Goal: Task Accomplishment & Management: Manage account settings

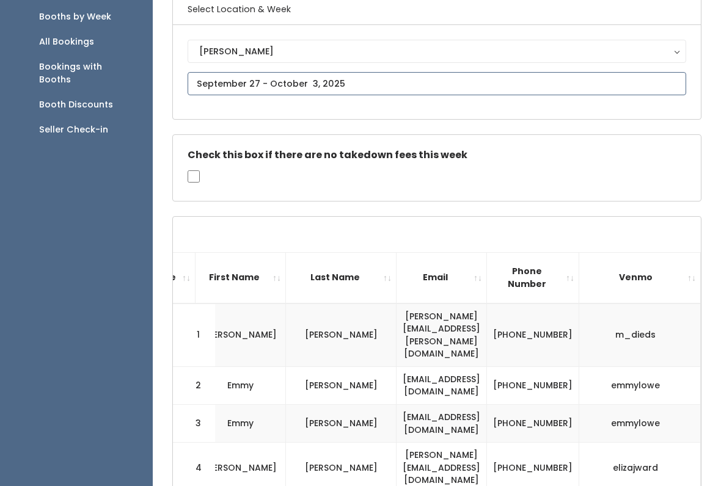
click at [452, 81] on input "text" at bounding box center [437, 84] width 499 height 23
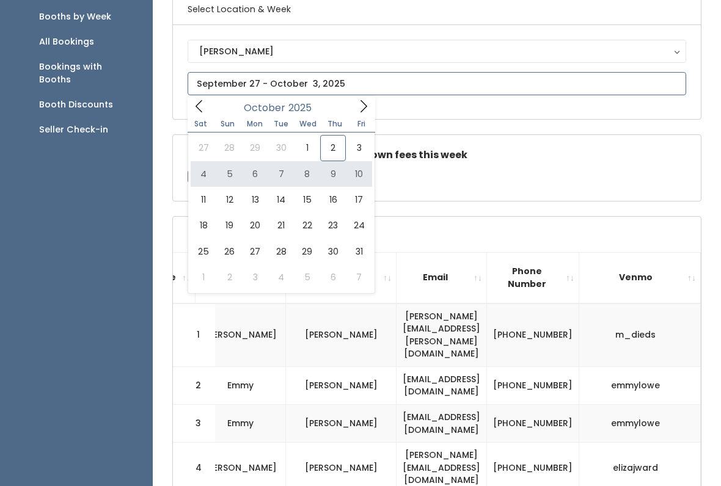
type input "[DATE] to [DATE]"
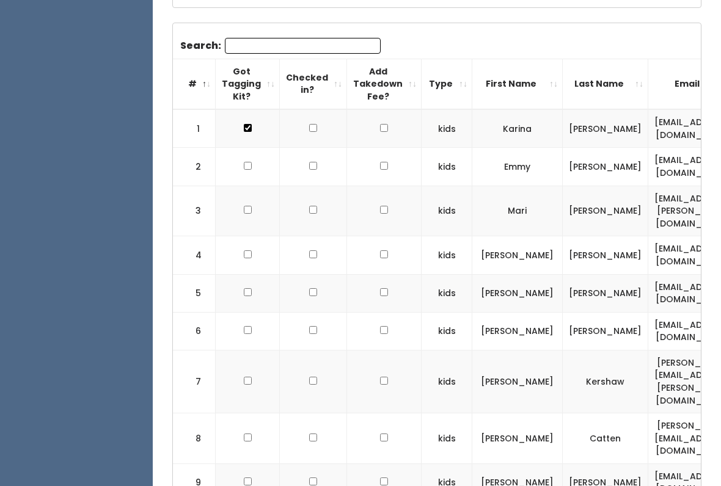
scroll to position [370, 0]
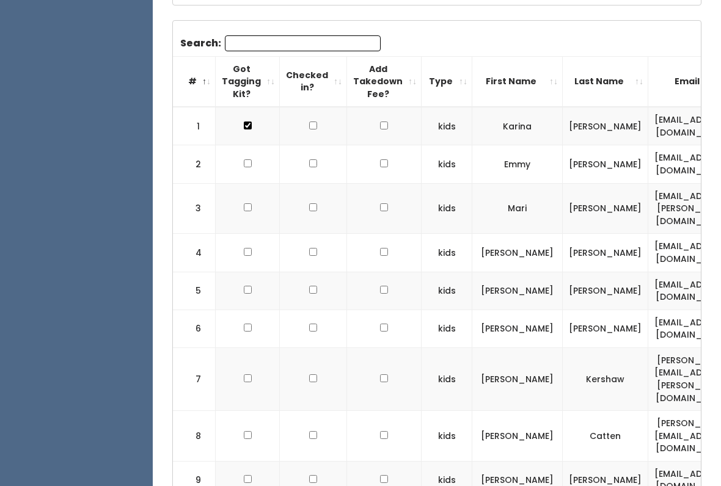
click at [253, 272] on td at bounding box center [248, 291] width 64 height 38
click at [256, 272] on td at bounding box center [248, 291] width 64 height 38
click at [250, 286] on input "checkbox" at bounding box center [248, 290] width 8 height 8
click at [245, 286] on input "checkbox" at bounding box center [248, 290] width 8 height 8
checkbox input "false"
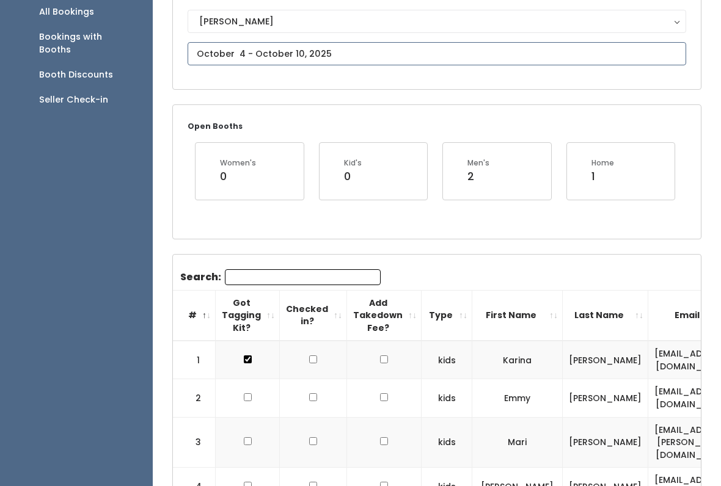
click at [328, 52] on input "text" at bounding box center [437, 54] width 499 height 23
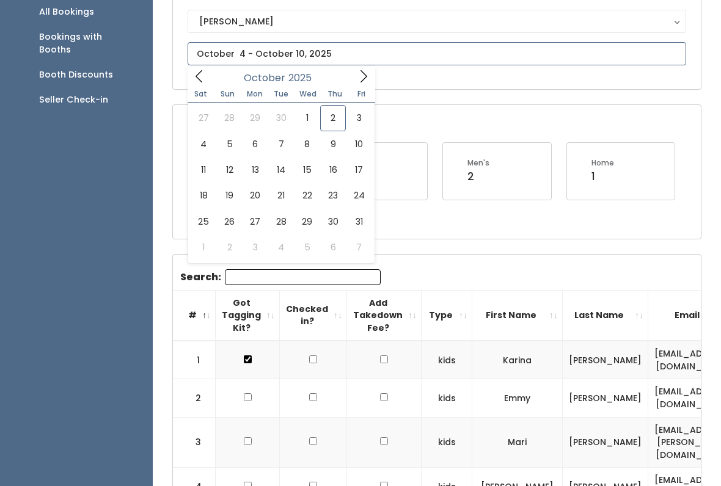
scroll to position [136, 0]
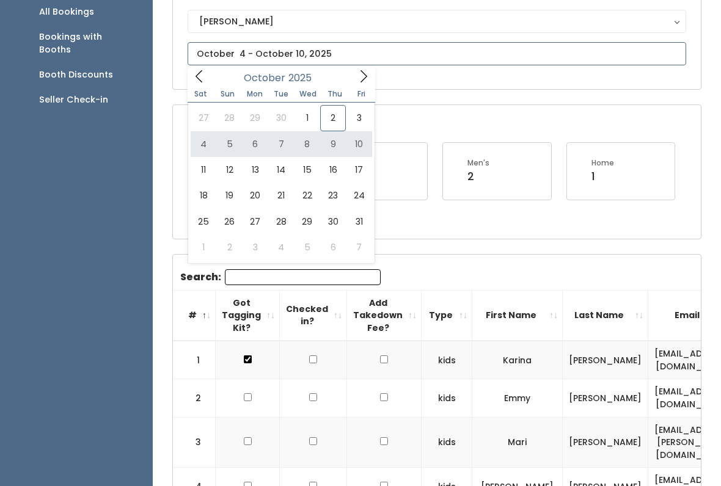
type input "[DATE] to [DATE]"
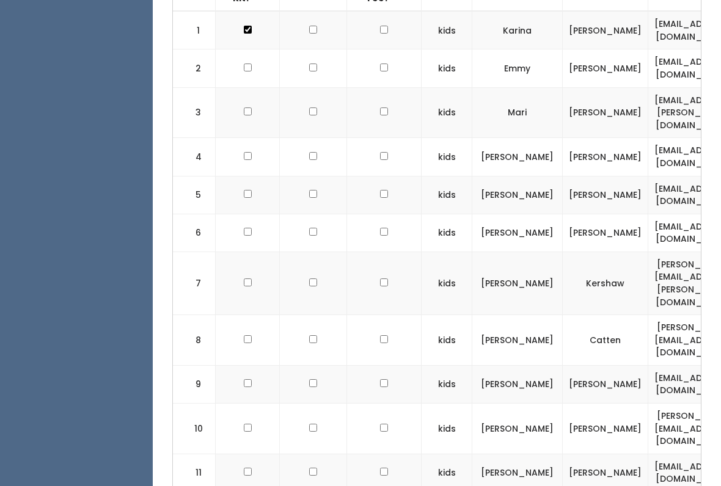
scroll to position [466, 0]
click at [251, 279] on input "checkbox" at bounding box center [248, 283] width 8 height 8
checkbox input "true"
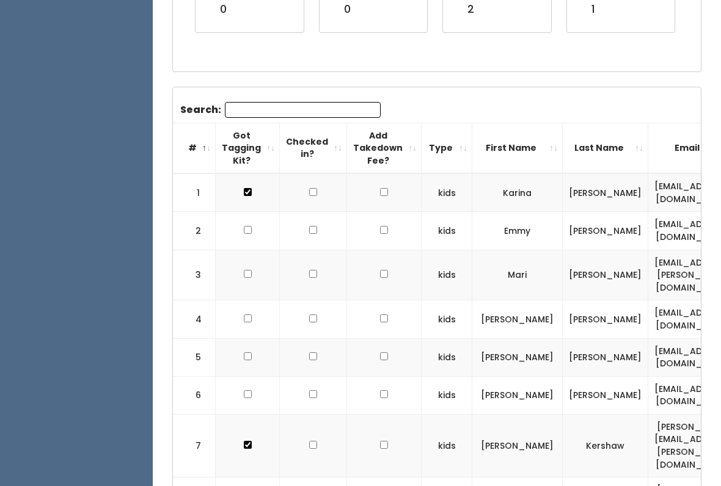
scroll to position [311, 0]
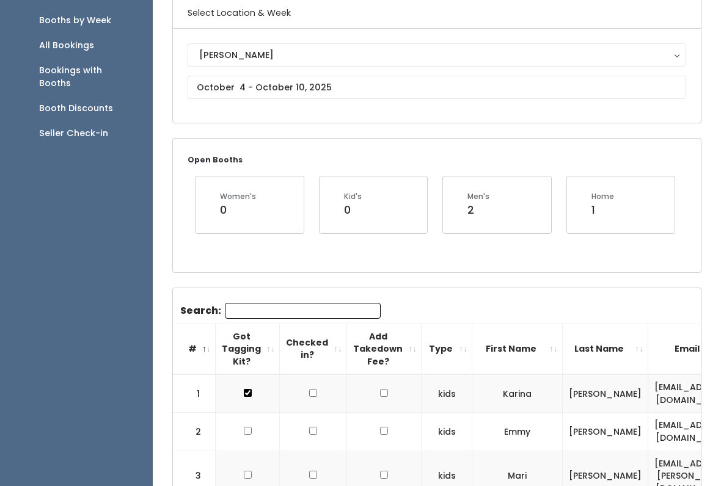
scroll to position [0, 0]
